Goal: Task Accomplishment & Management: Manage account settings

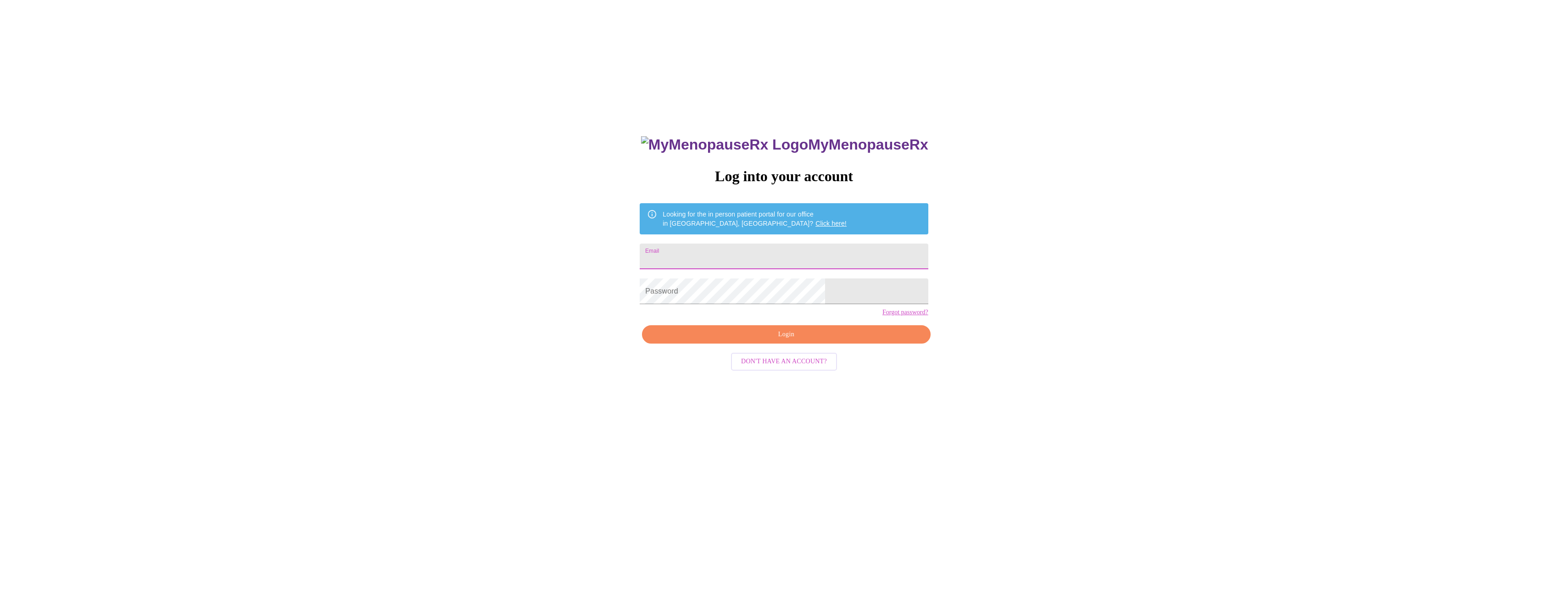
click at [761, 247] on input "Email" at bounding box center [784, 256] width 288 height 26
type input "[EMAIL_ADDRESS][DOMAIN_NAME]"
click at [772, 340] on span "Login" at bounding box center [786, 334] width 267 height 11
click at [779, 246] on input "[EMAIL_ADDRESS][DOMAIN_NAME]" at bounding box center [784, 256] width 288 height 26
click at [851, 340] on span "Login" at bounding box center [786, 334] width 267 height 11
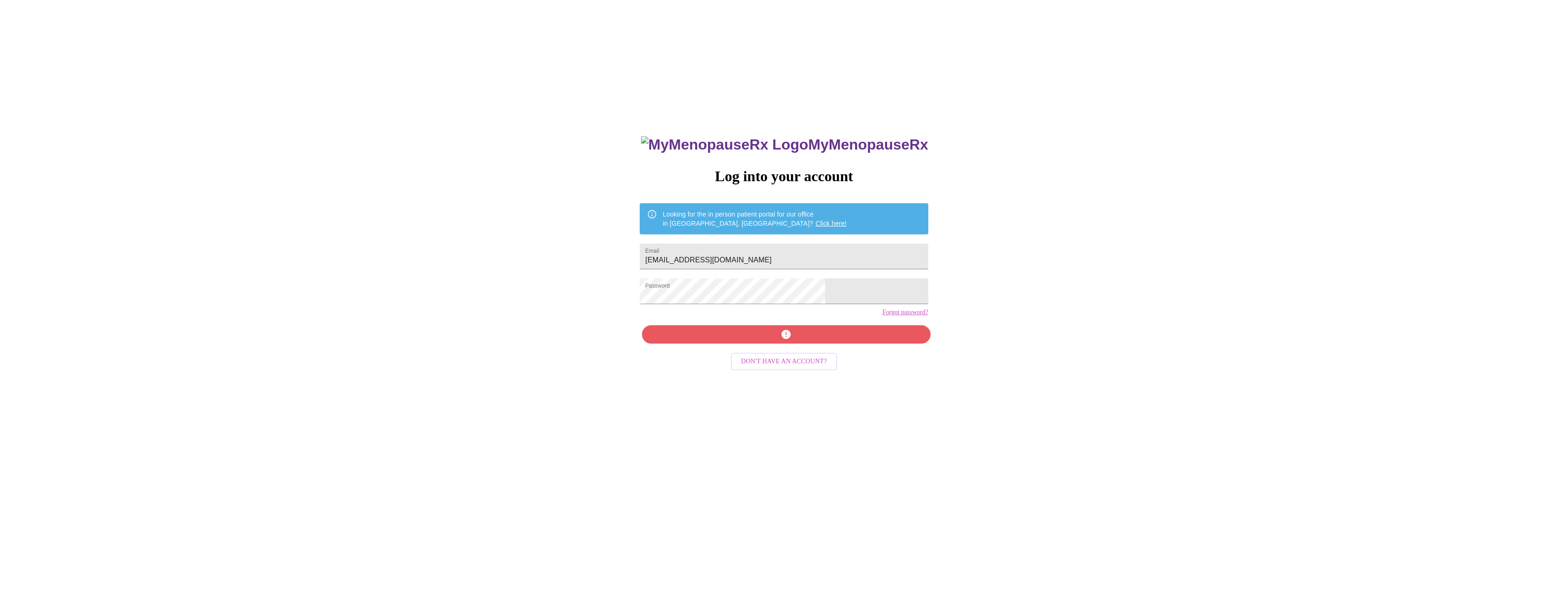
click at [796, 352] on div "MyMenopauseRx Log into your account Looking for the in person patient portal fo…" at bounding box center [784, 416] width 307 height 589
click at [883, 316] on link "Forgot password?" at bounding box center [905, 312] width 46 height 7
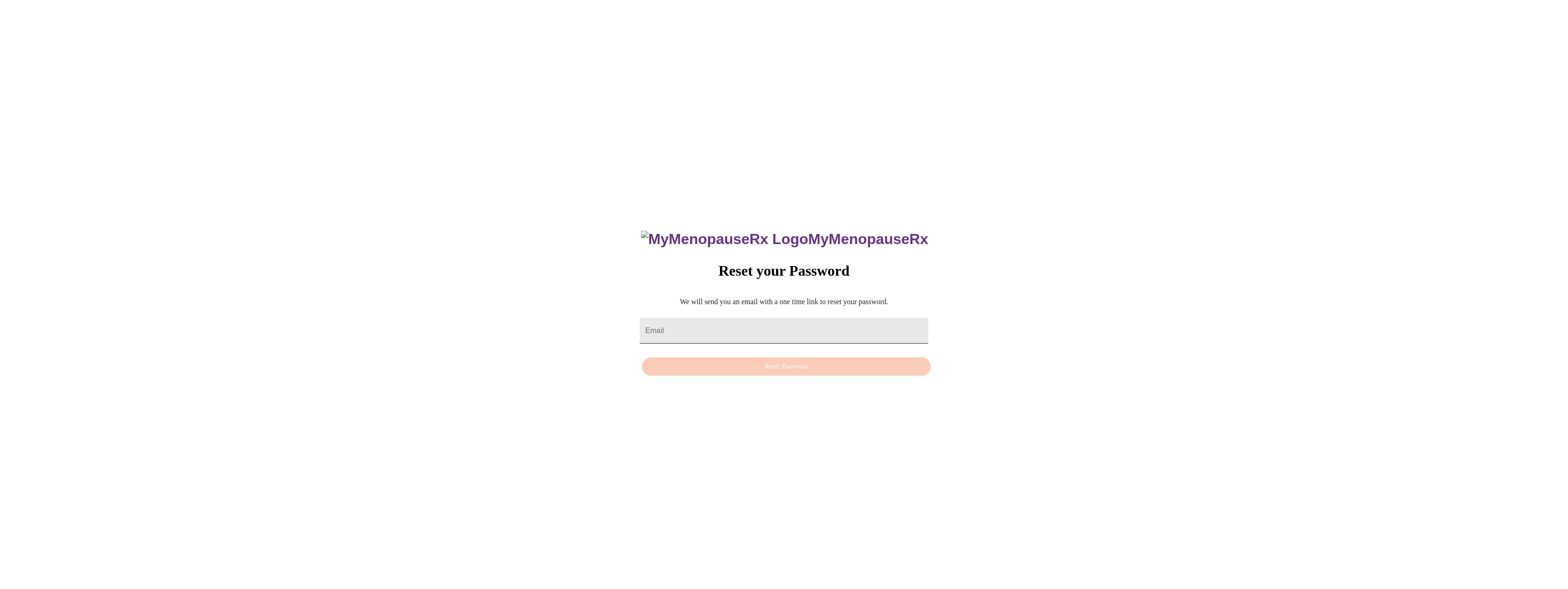
click at [740, 320] on input "Email" at bounding box center [784, 331] width 288 height 26
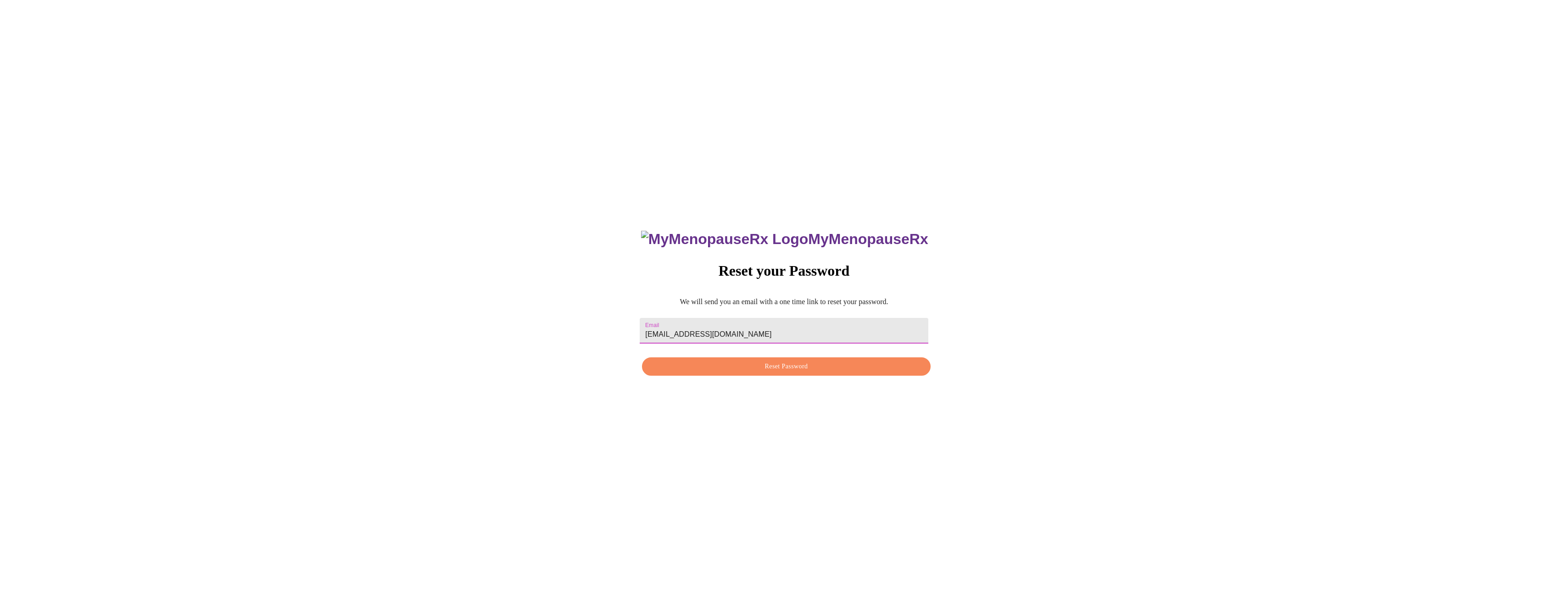
type input "[EMAIL_ADDRESS][DOMAIN_NAME]"
click at [770, 362] on button "Reset Password" at bounding box center [786, 366] width 288 height 19
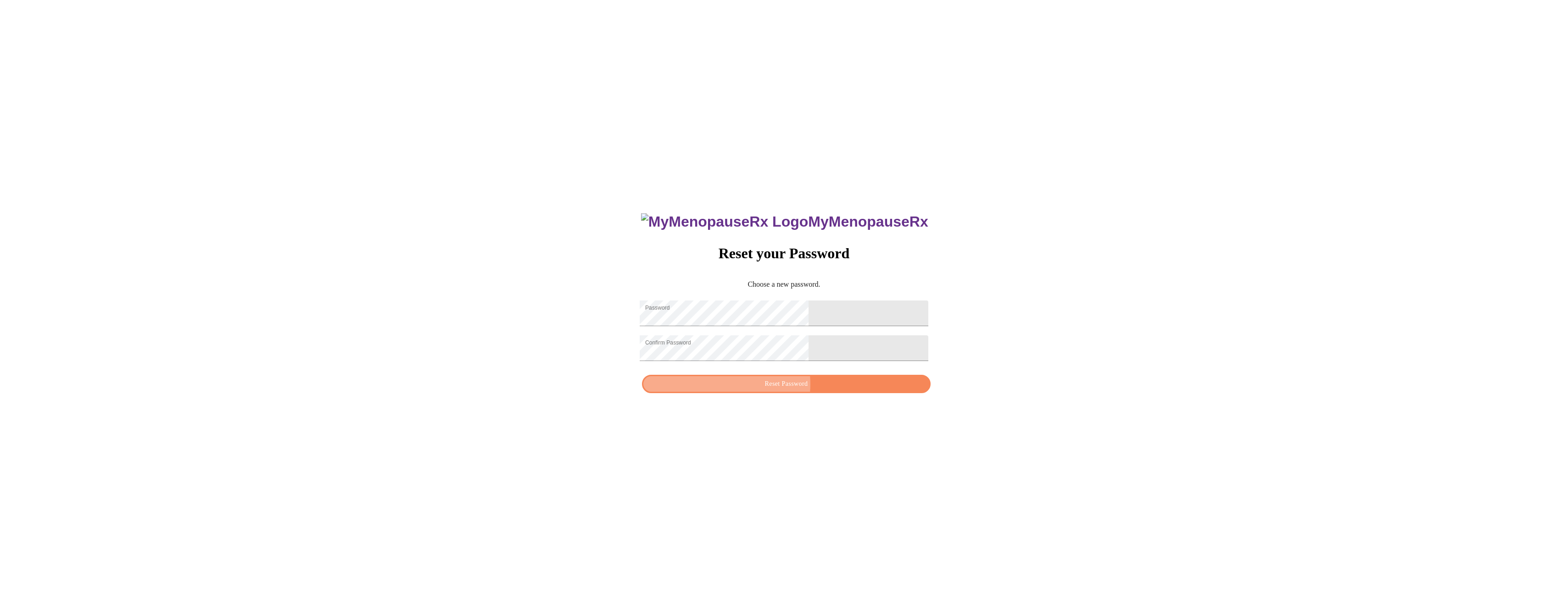
click at [785, 390] on span "Reset Password" at bounding box center [786, 384] width 267 height 11
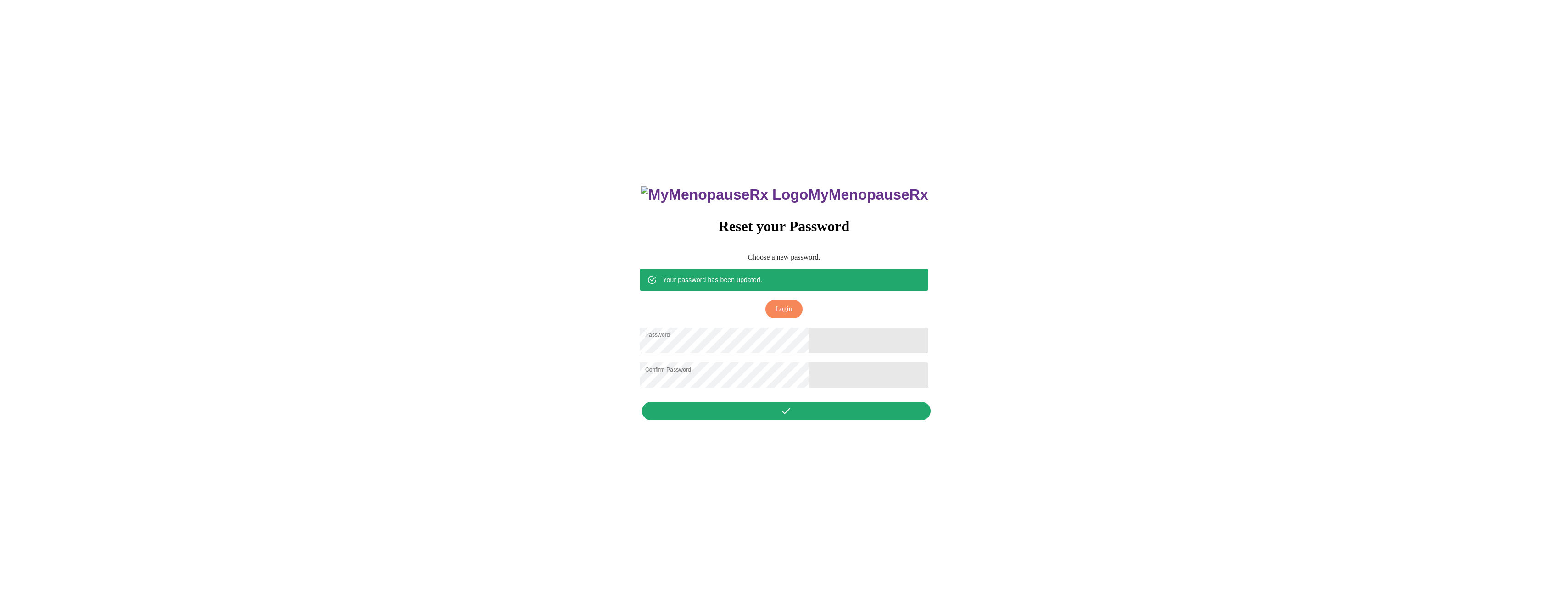
click at [787, 305] on button "Login" at bounding box center [784, 309] width 37 height 19
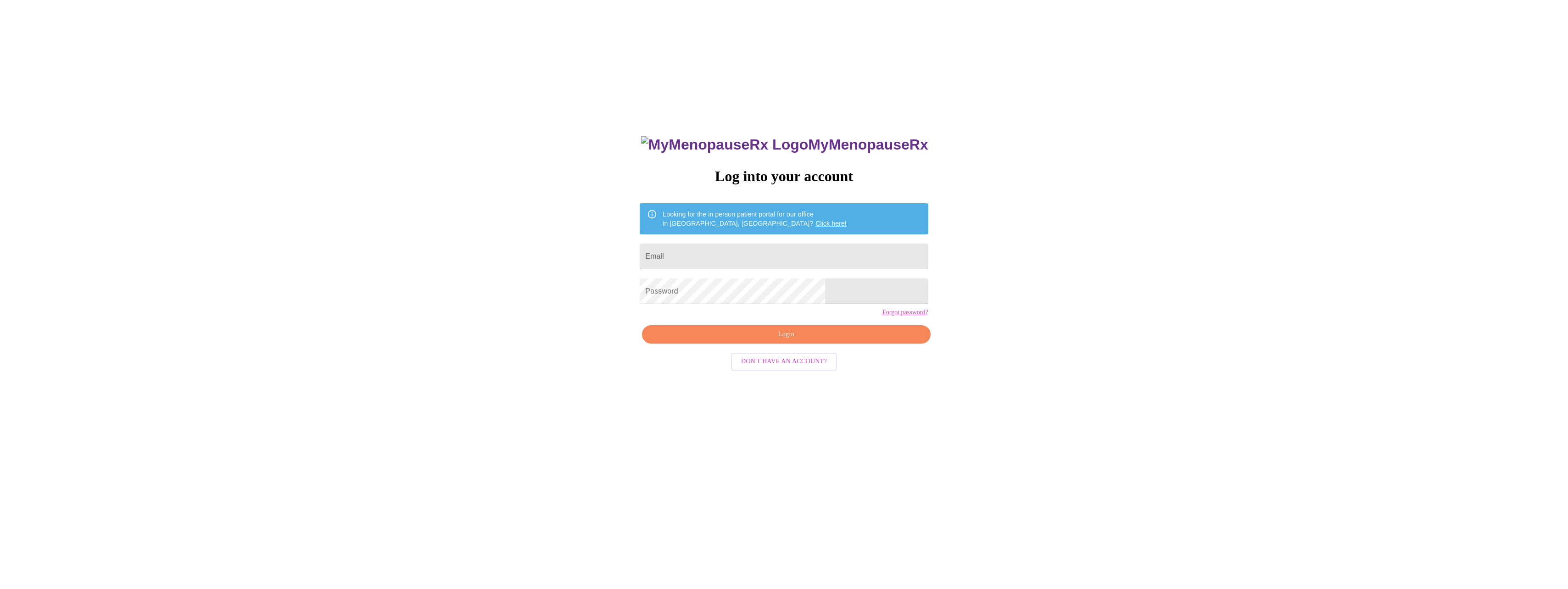
click at [766, 268] on form "Email" at bounding box center [784, 256] width 288 height 35
click at [763, 256] on input "Email" at bounding box center [784, 256] width 288 height 26
type input "[EMAIL_ADDRESS][DOMAIN_NAME]"
click at [754, 340] on span "Login" at bounding box center [786, 334] width 267 height 11
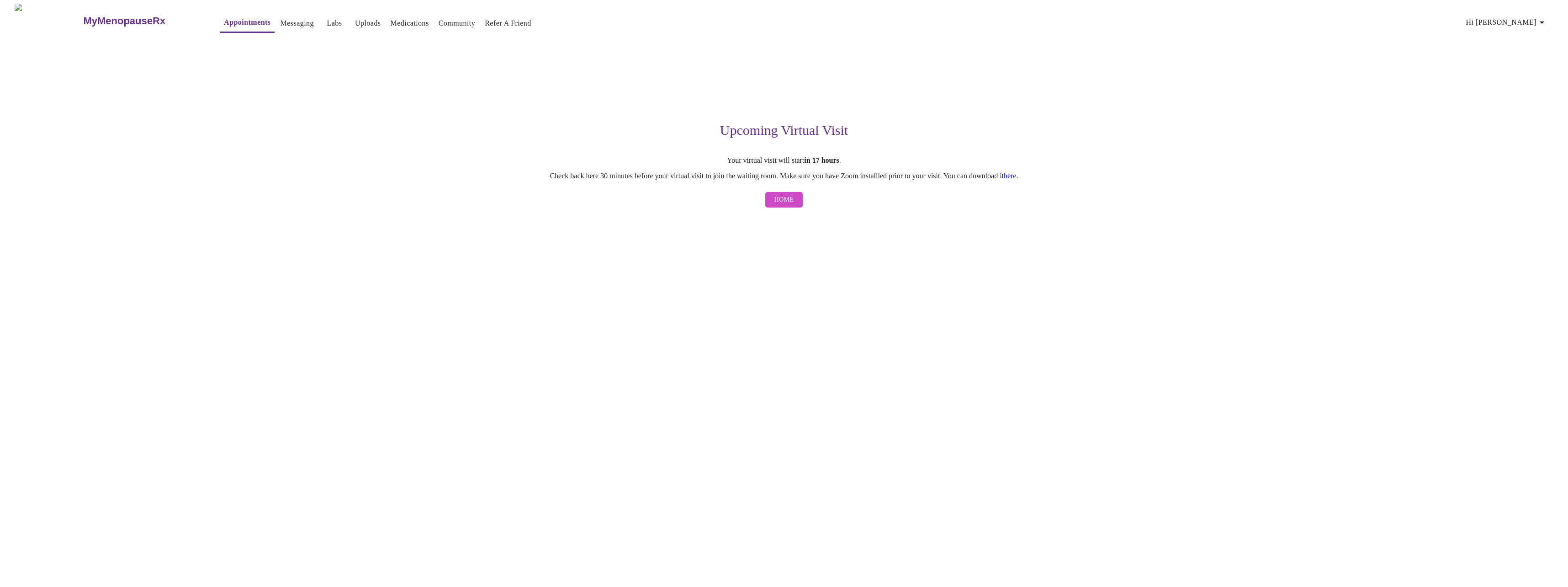
click at [224, 21] on link "Appointments" at bounding box center [247, 22] width 47 height 13
